Goal: Transaction & Acquisition: Purchase product/service

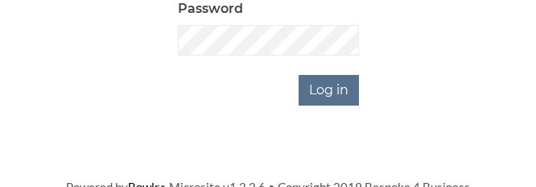
scroll to position [319, 0]
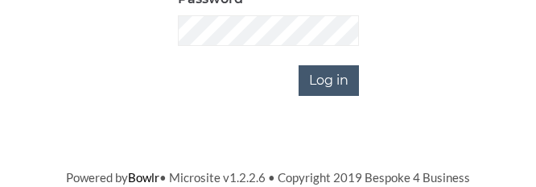
type input "0236"
click at [334, 78] on input "Log in" at bounding box center [329, 80] width 60 height 31
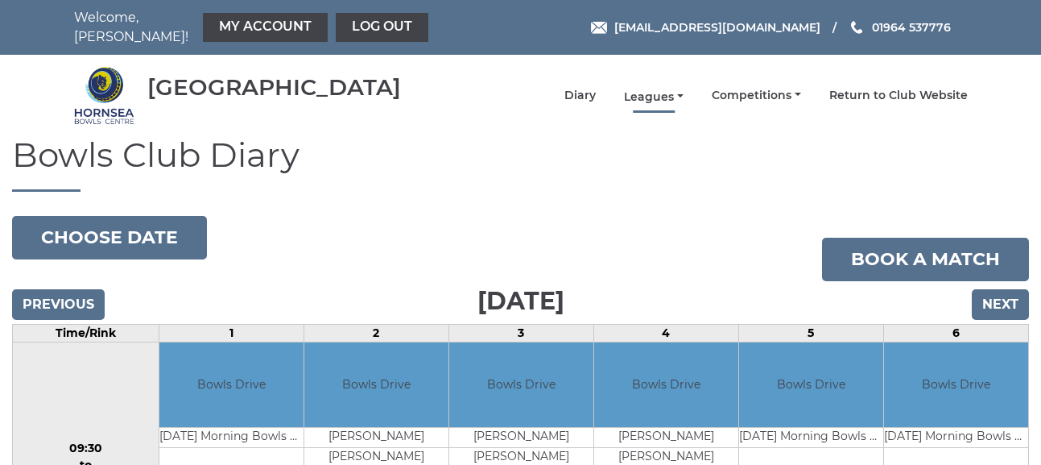
click at [536, 89] on link "Leagues" at bounding box center [654, 96] width 60 height 15
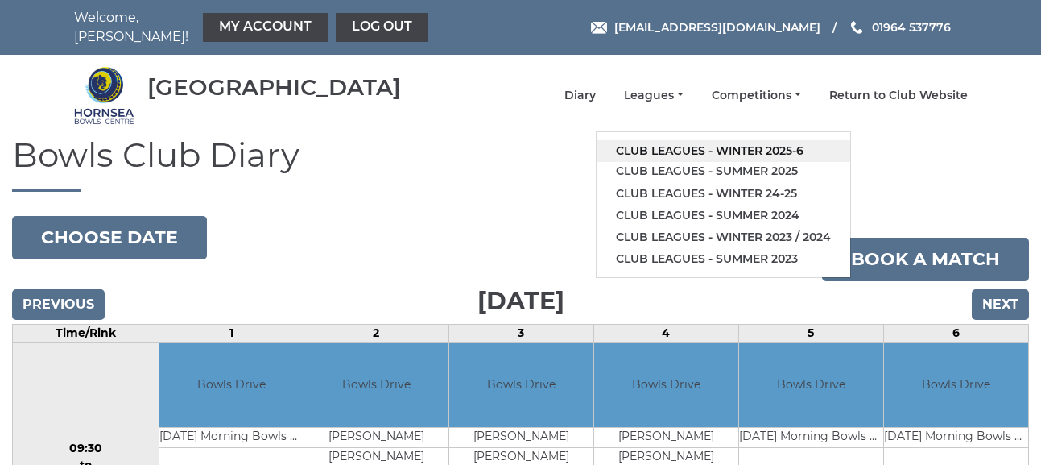
click at [536, 140] on link "Club leagues - Winter 2025-6" at bounding box center [724, 151] width 254 height 22
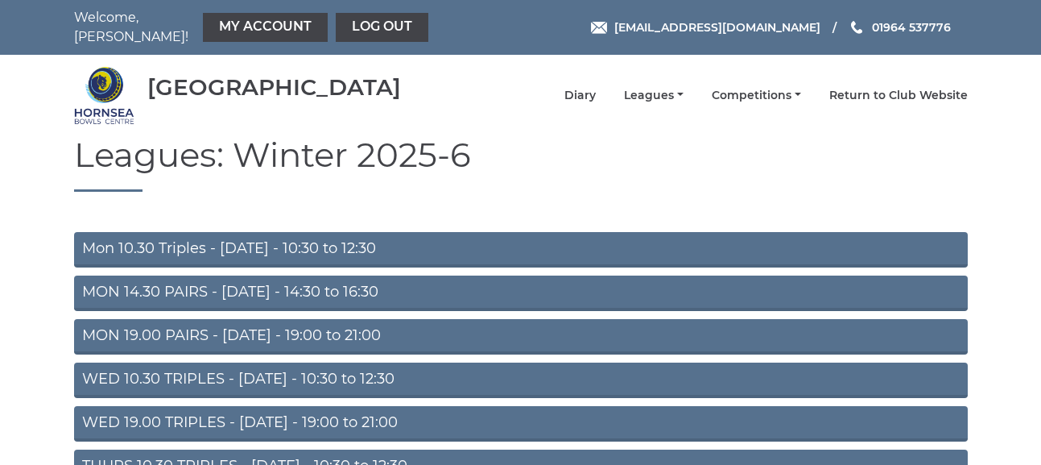
scroll to position [81, 0]
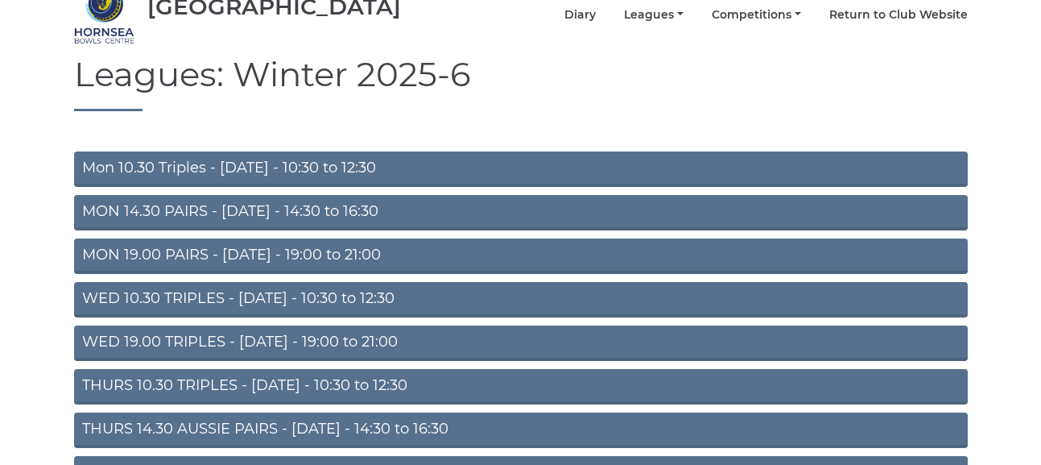
click at [319, 421] on link "THURS 14.30 AUSSIE PAIRS - Thursday - 14:30 to 16:30" at bounding box center [521, 429] width 894 height 35
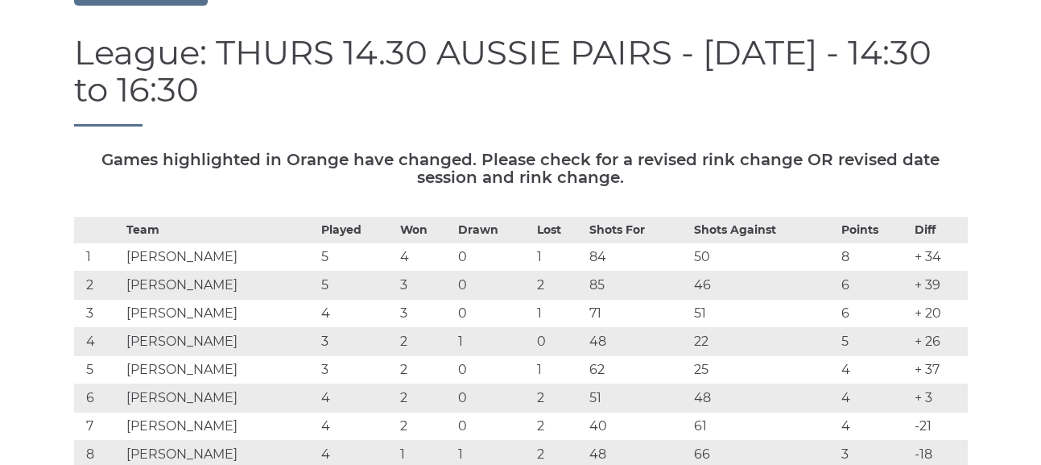
scroll to position [81, 0]
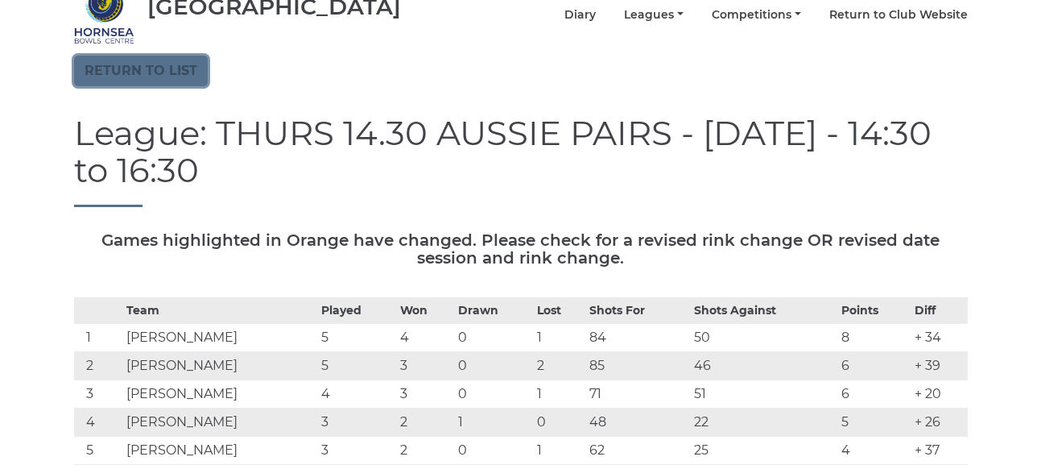
click at [151, 59] on link "Return to list" at bounding box center [141, 71] width 134 height 31
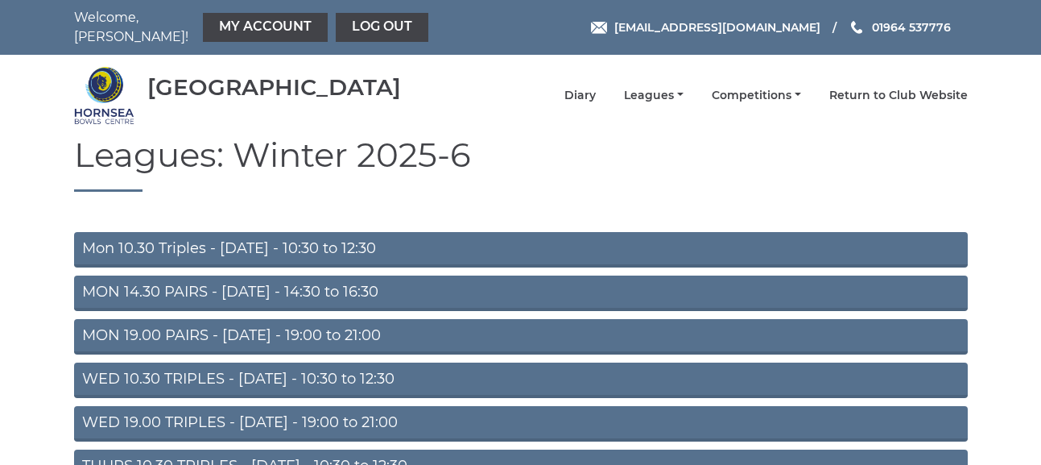
click at [351, 284] on link "MON 14.30 PAIRS - Monday - 14:30 to 16:30" at bounding box center [521, 292] width 894 height 35
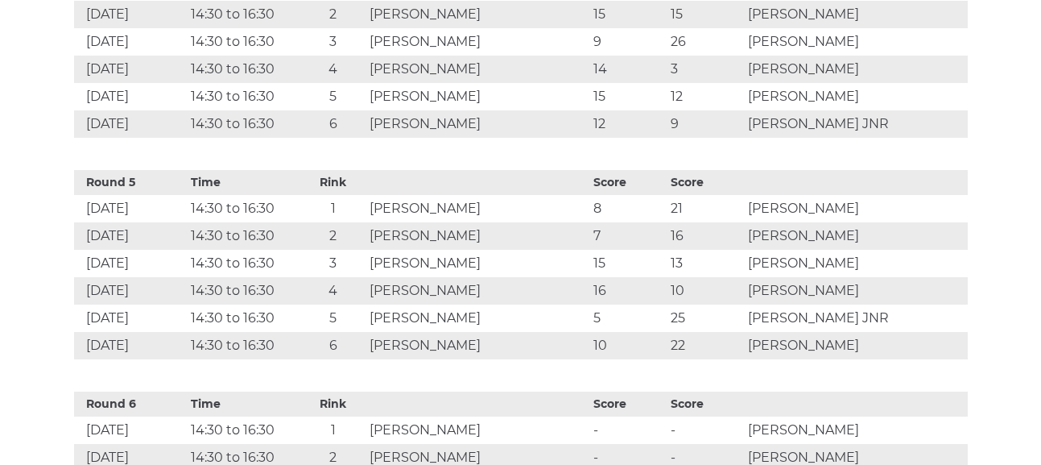
scroll to position [1530, 0]
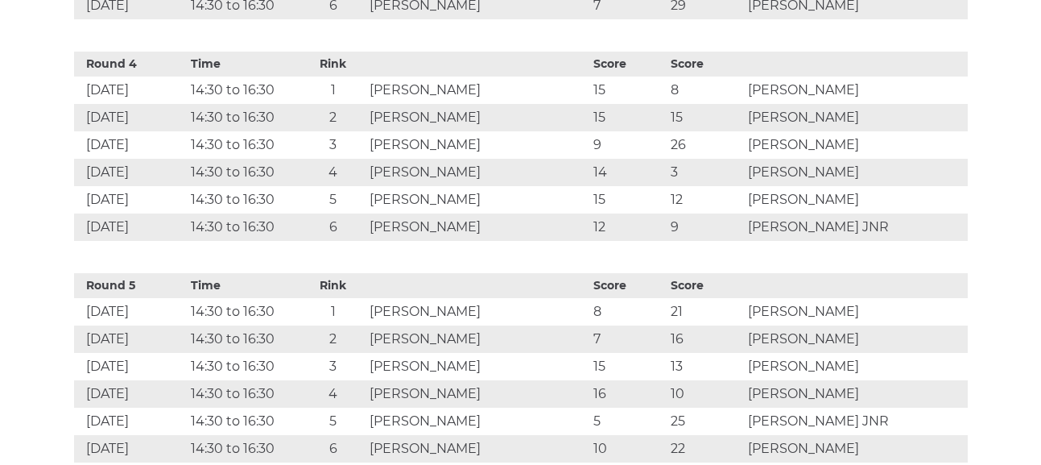
drag, startPoint x: 362, startPoint y: 310, endPoint x: 373, endPoint y: 288, distance: 25.2
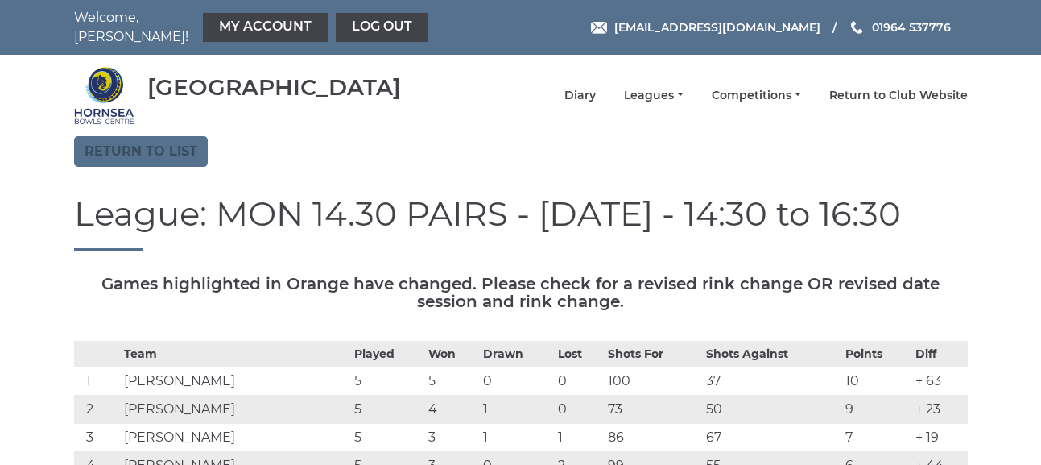
scroll to position [81, 0]
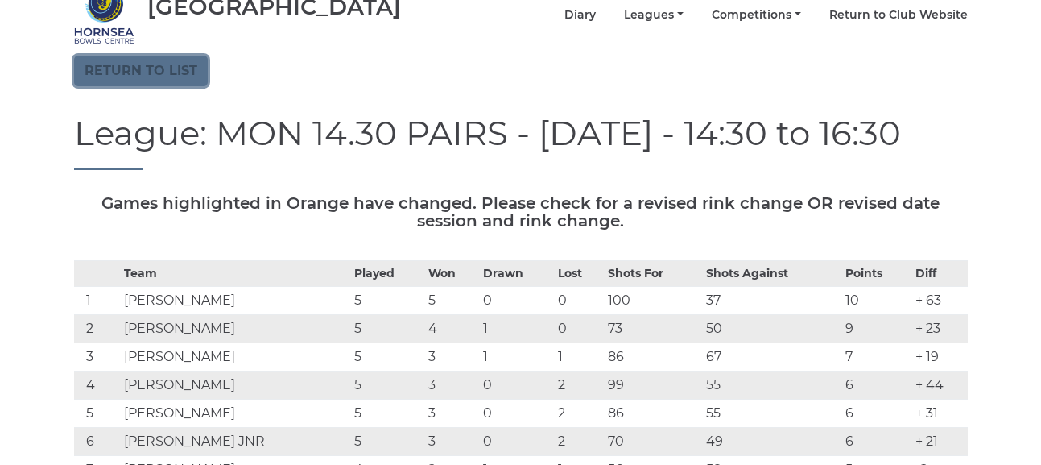
click at [160, 59] on link "Return to list" at bounding box center [141, 71] width 134 height 31
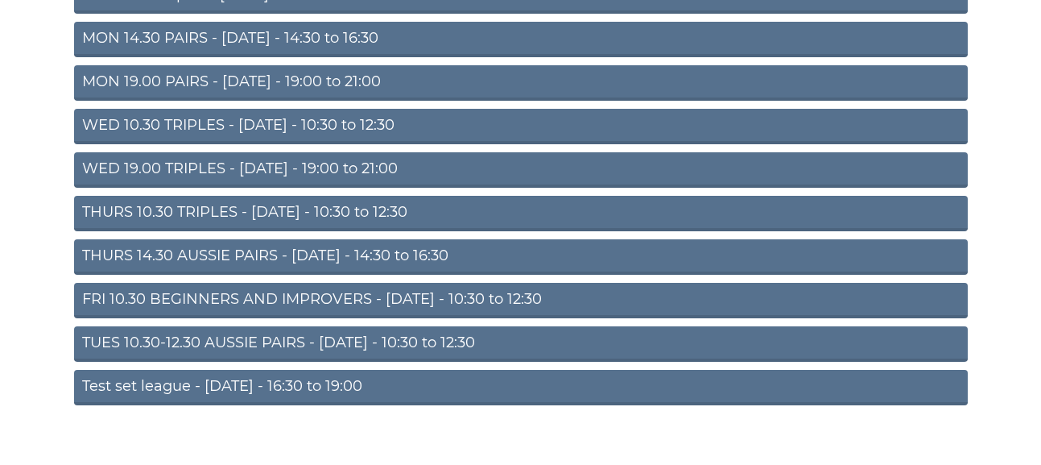
scroll to position [263, 0]
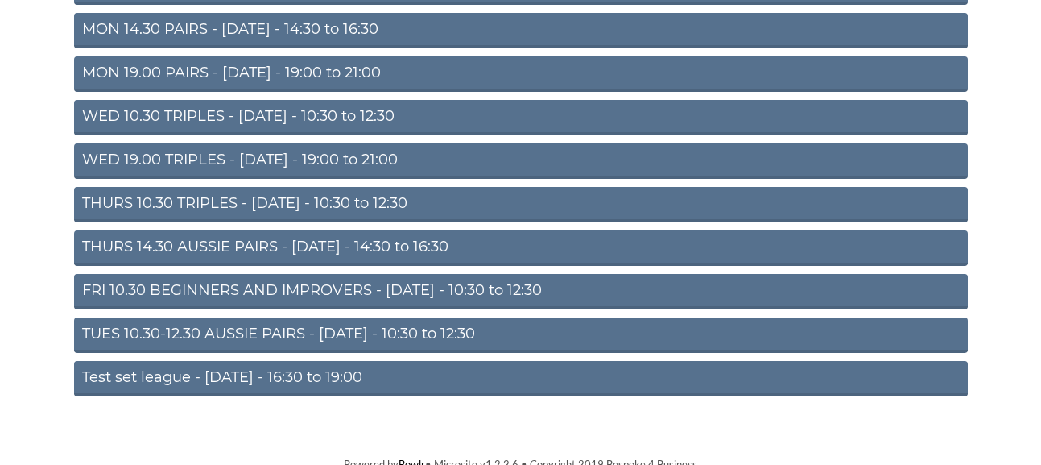
click at [336, 238] on link "THURS 14.30 AUSSIE PAIRS - Thursday - 14:30 to 16:30" at bounding box center [521, 247] width 894 height 35
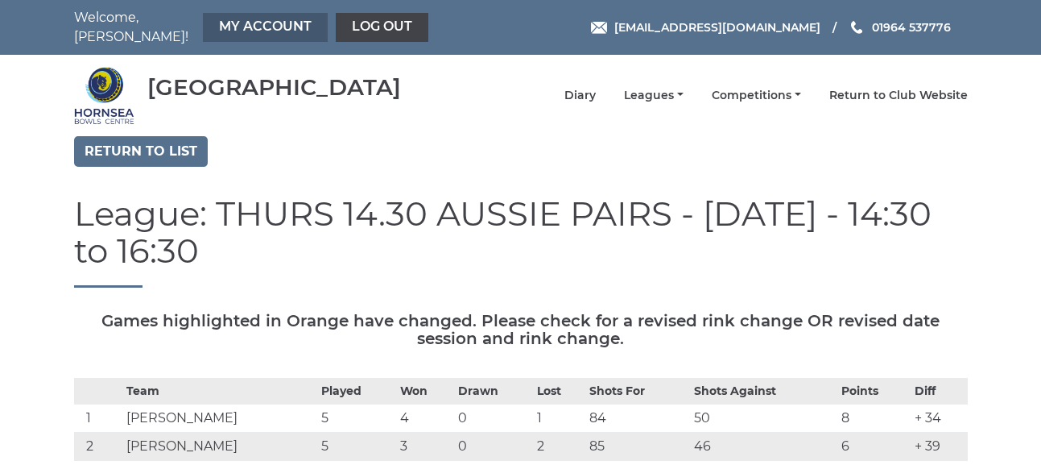
click at [259, 22] on link "My Account" at bounding box center [265, 27] width 125 height 29
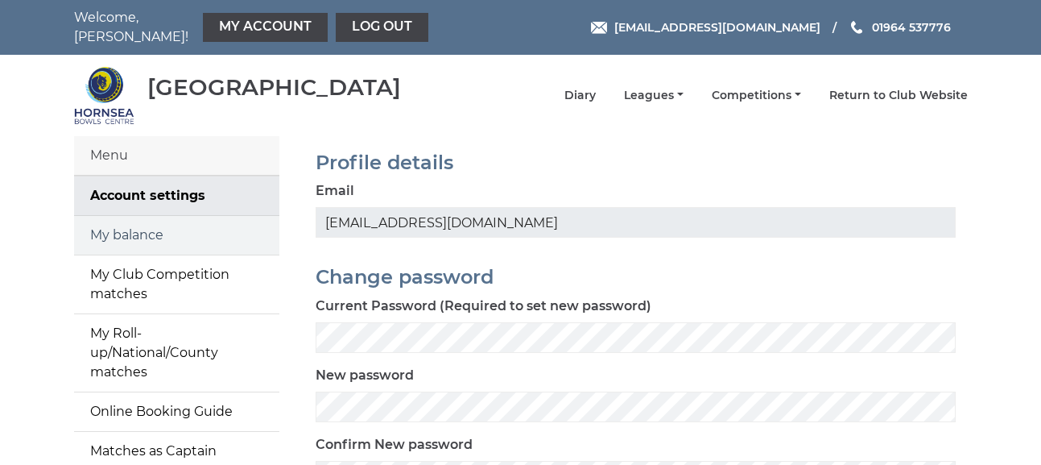
click at [153, 221] on link "My balance" at bounding box center [176, 235] width 205 height 39
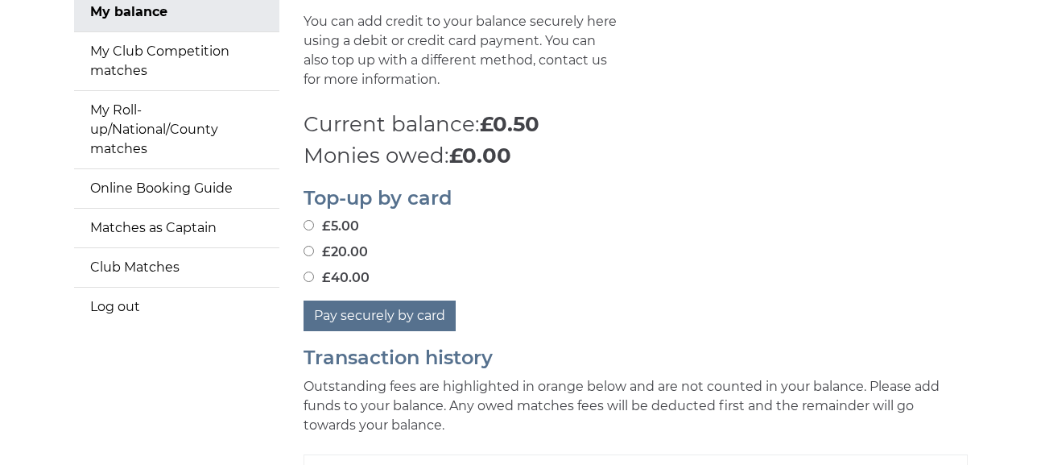
scroll to position [242, 0]
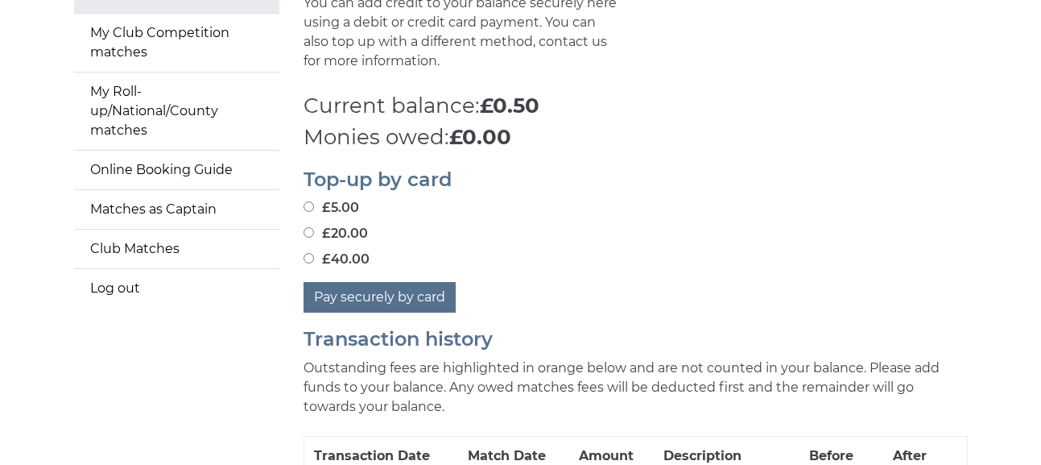
click at [306, 253] on input "£40.00" at bounding box center [309, 258] width 10 height 10
radio input "true"
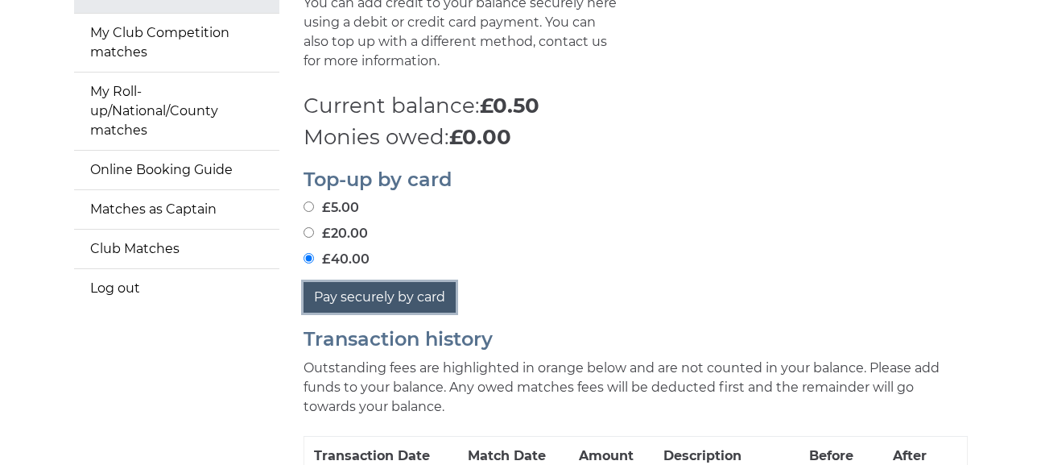
click at [384, 288] on button "Pay securely by card" at bounding box center [380, 297] width 152 height 31
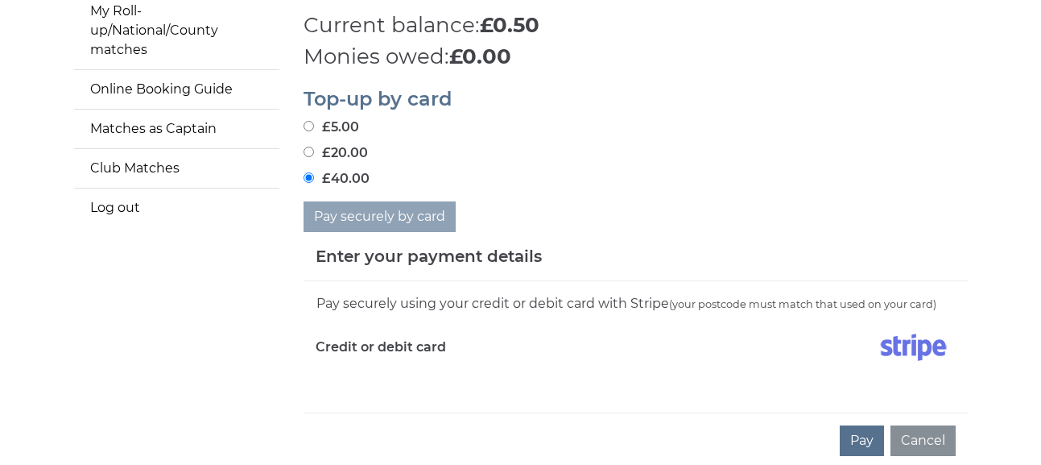
scroll to position [403, 0]
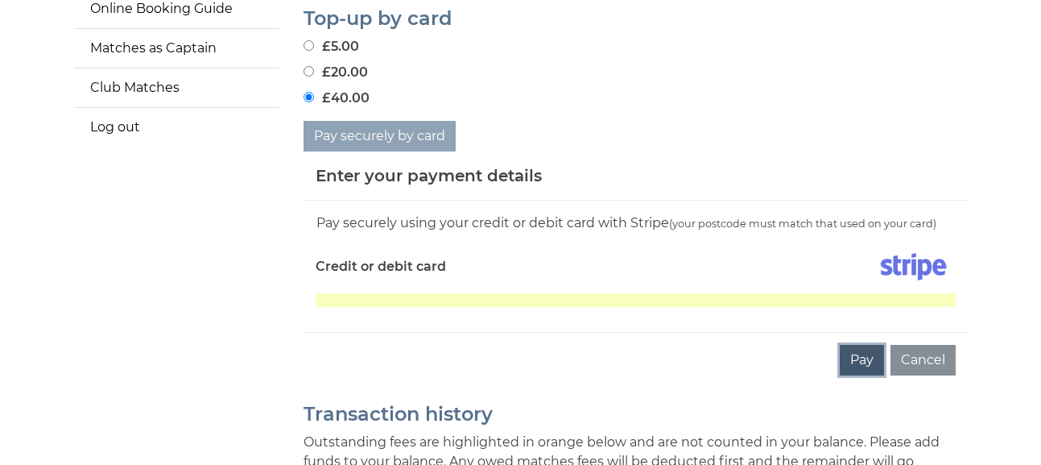
click at [868, 346] on button "Pay" at bounding box center [862, 360] width 44 height 31
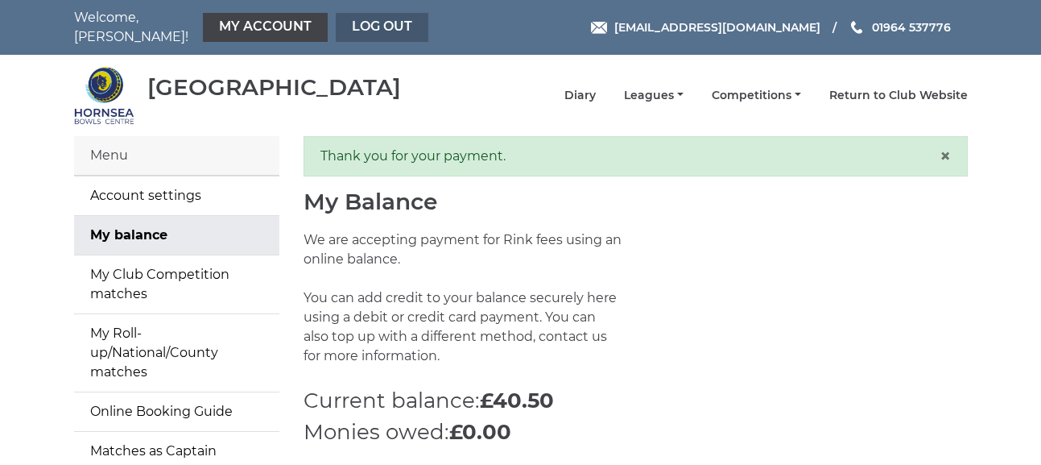
click at [389, 17] on link "Log out" at bounding box center [382, 27] width 93 height 29
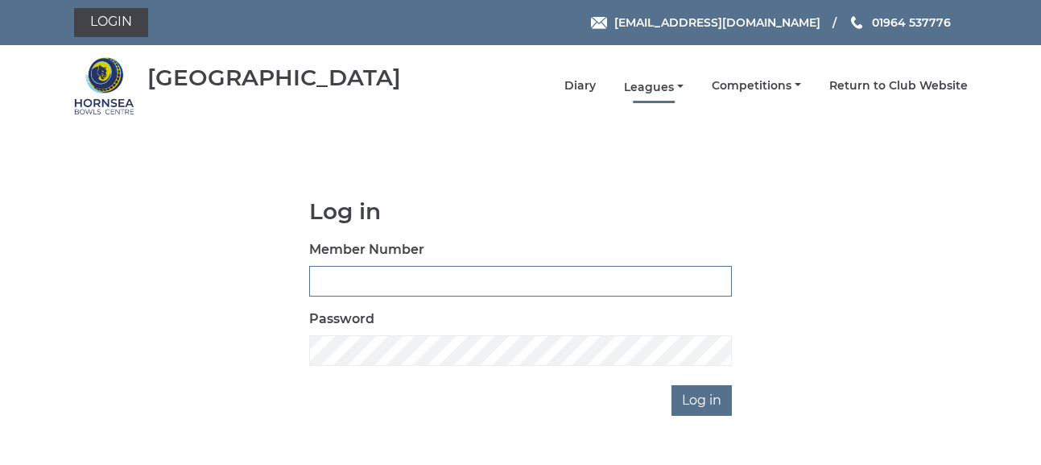
type input "0236"
click at [660, 82] on link "Leagues" at bounding box center [654, 87] width 60 height 15
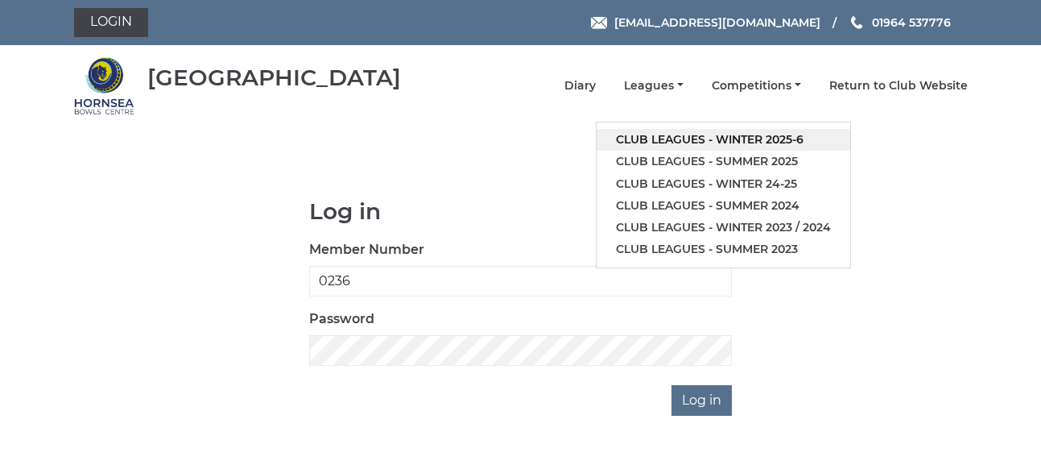
click at [778, 135] on link "Club leagues - Winter 2025-6" at bounding box center [724, 140] width 254 height 22
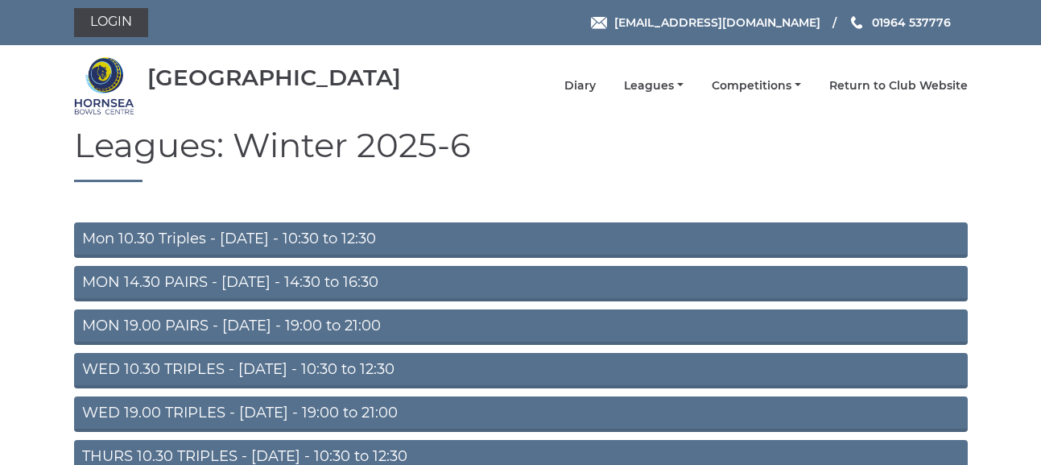
click at [373, 449] on link "THURS 10.30 TRIPLES - Thursday - 10:30 to 12:30" at bounding box center [521, 457] width 894 height 35
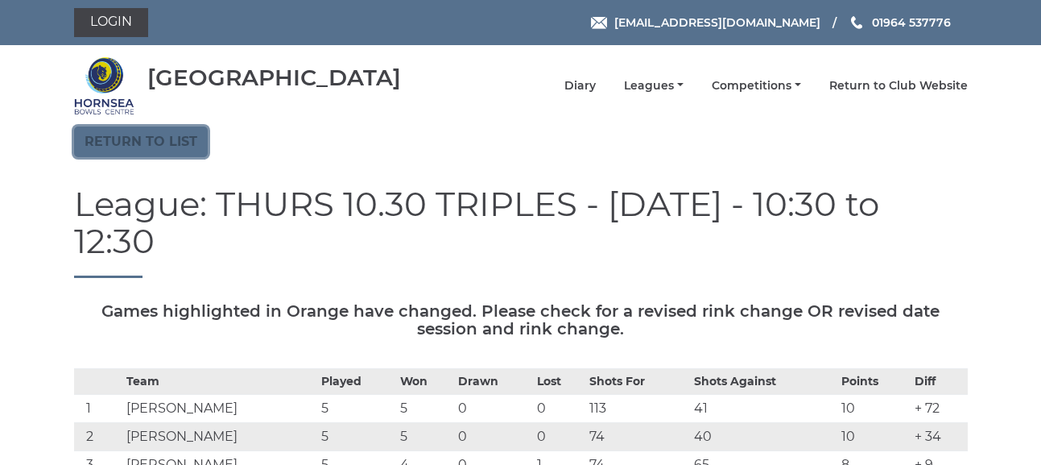
click at [171, 132] on link "Return to list" at bounding box center [141, 141] width 134 height 31
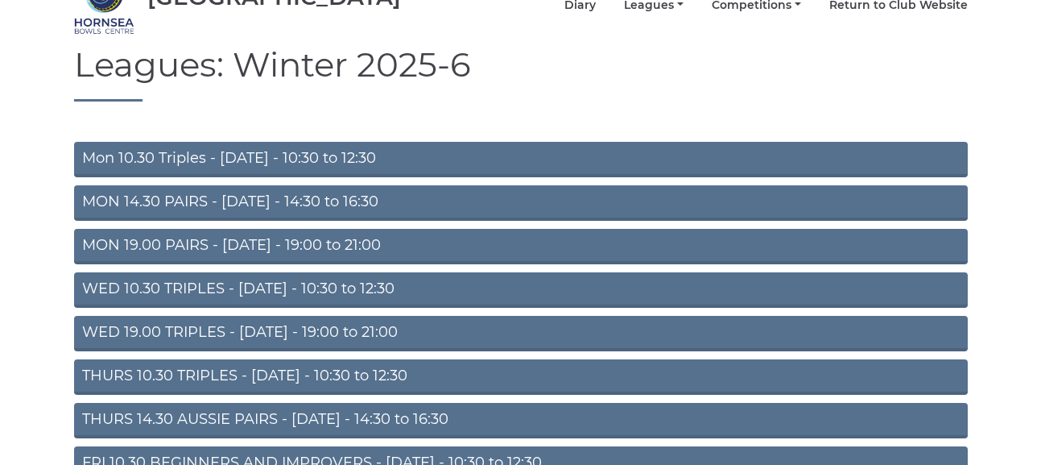
scroll to position [161, 0]
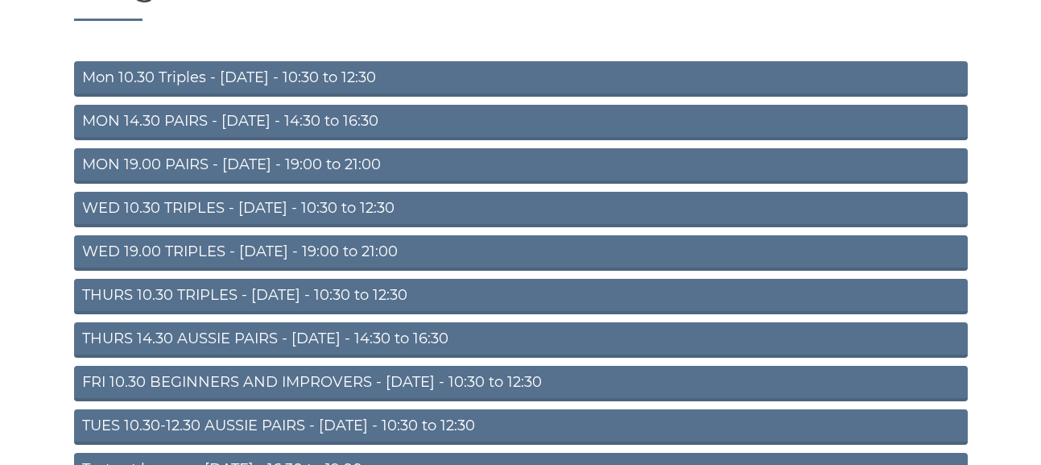
click at [256, 337] on link "THURS 14.30 AUSSIE PAIRS - [DATE] - 14:30 to 16:30" at bounding box center [521, 339] width 894 height 35
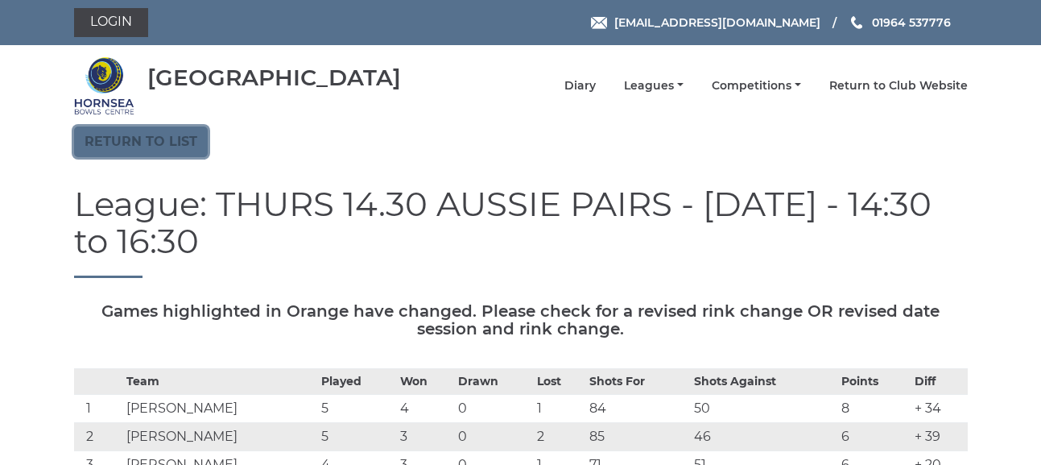
click at [177, 136] on link "Return to list" at bounding box center [141, 141] width 134 height 31
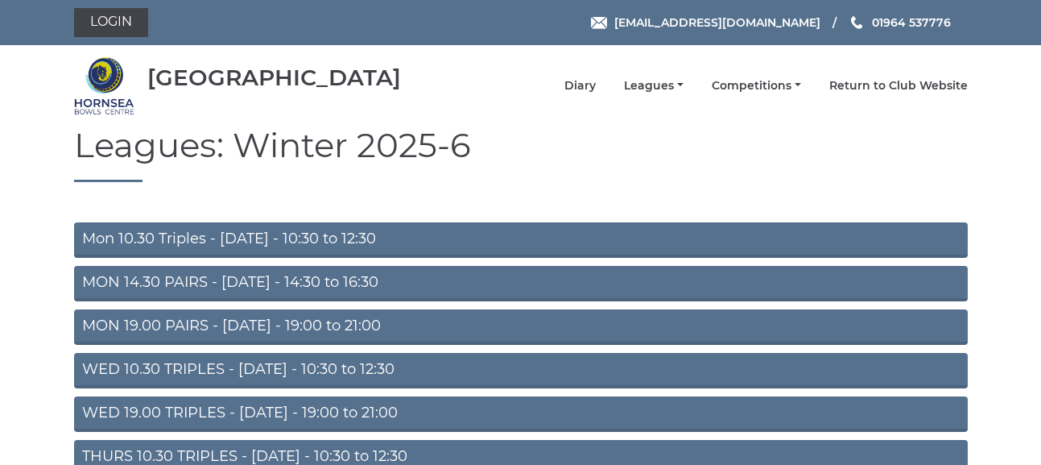
click at [250, 283] on link "MON 14.30 PAIRS - [DATE] - 14:30 to 16:30" at bounding box center [521, 283] width 894 height 35
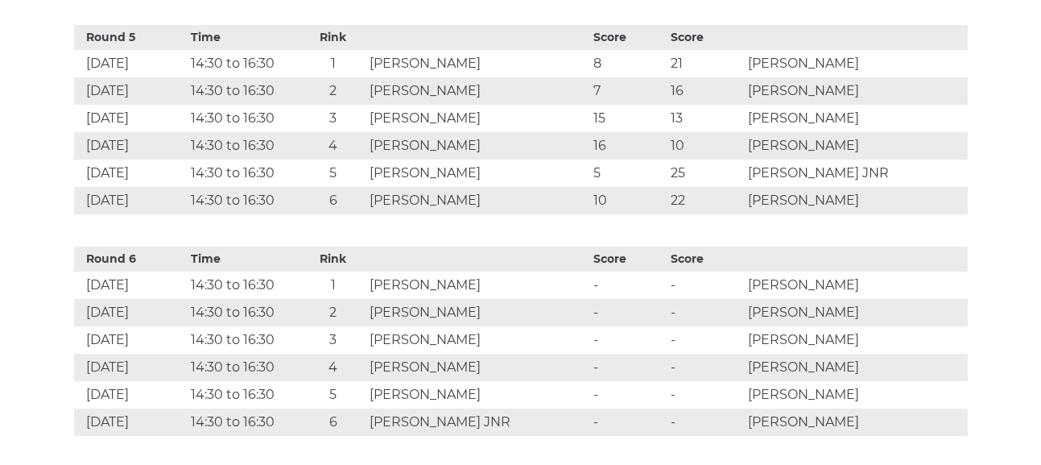
scroll to position [1530, 0]
